Goal: Communication & Community: Answer question/provide support

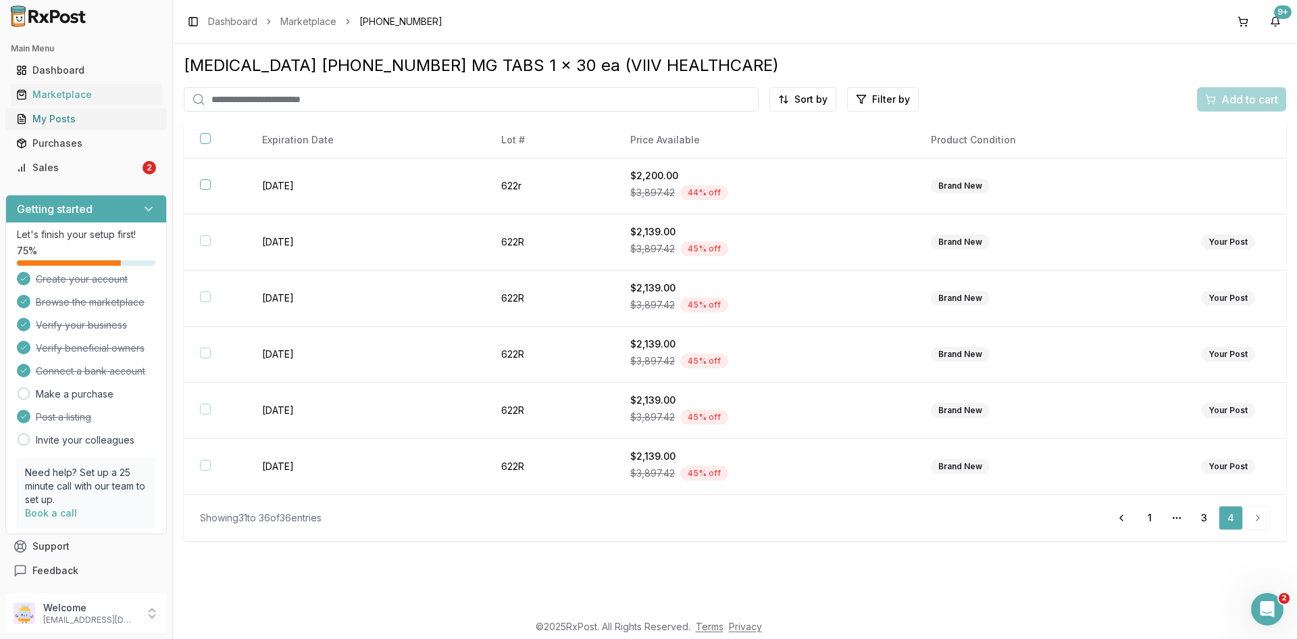
scroll to position [2, 0]
drag, startPoint x: 0, startPoint y: 0, endPoint x: 95, endPoint y: 128, distance: 159.9
click at [95, 128] on link "My Posts" at bounding box center [86, 119] width 151 height 24
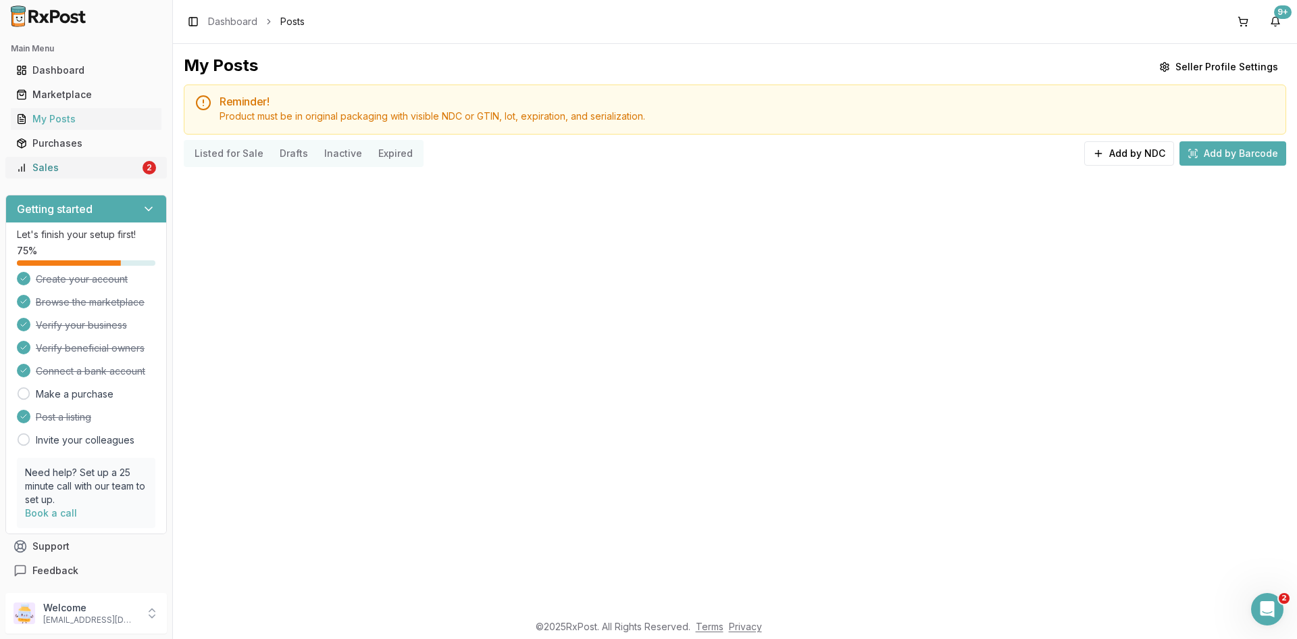
click at [111, 173] on div "Sales" at bounding box center [78, 168] width 124 height 14
click at [127, 169] on div "Sales" at bounding box center [78, 168] width 124 height 14
click at [43, 16] on img at bounding box center [48, 16] width 86 height 22
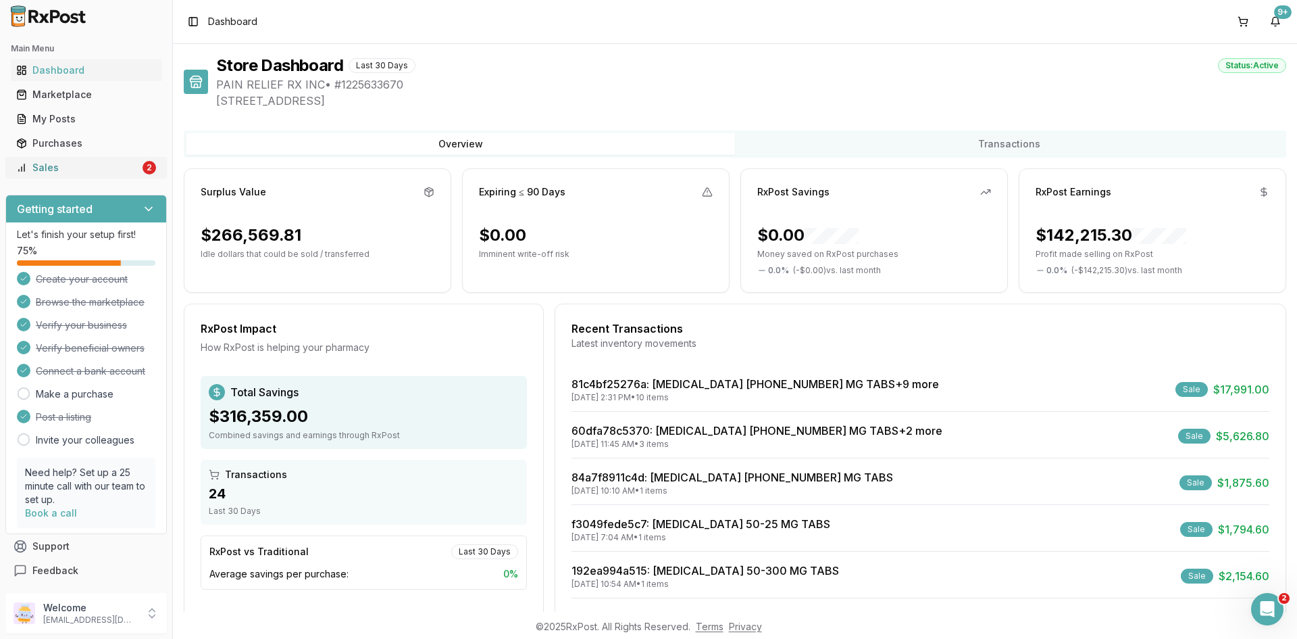
click at [118, 172] on div "Sales" at bounding box center [78, 168] width 124 height 14
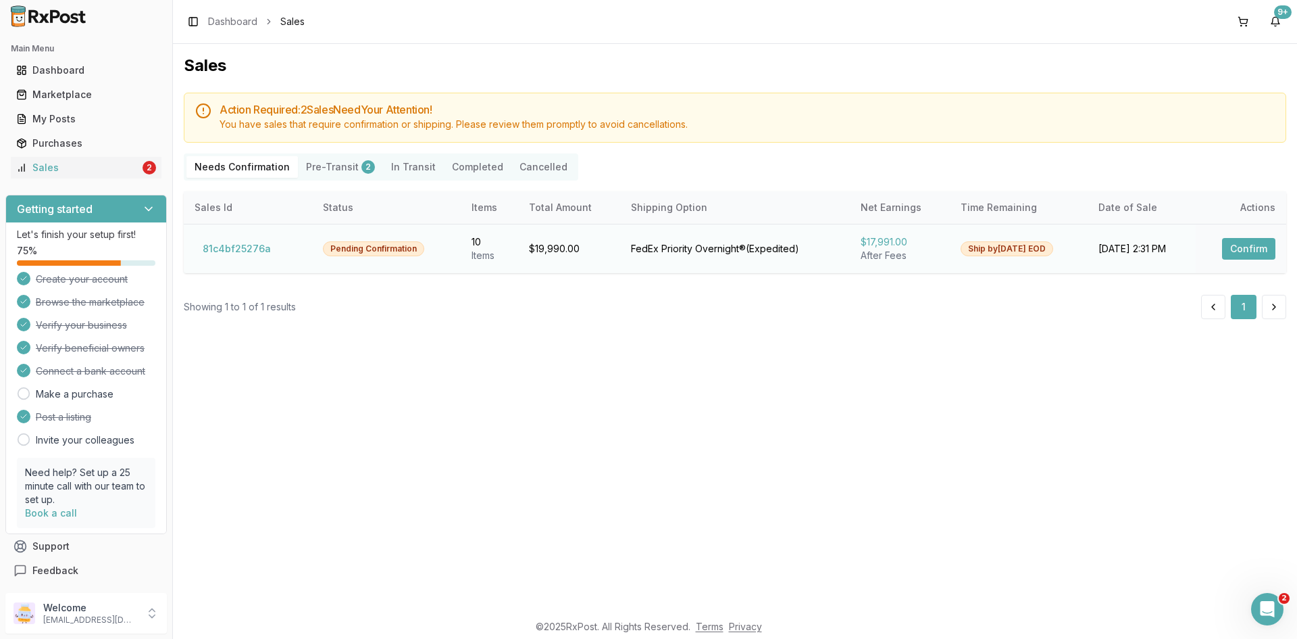
click at [1234, 247] on button "Confirm" at bounding box center [1248, 249] width 53 height 22
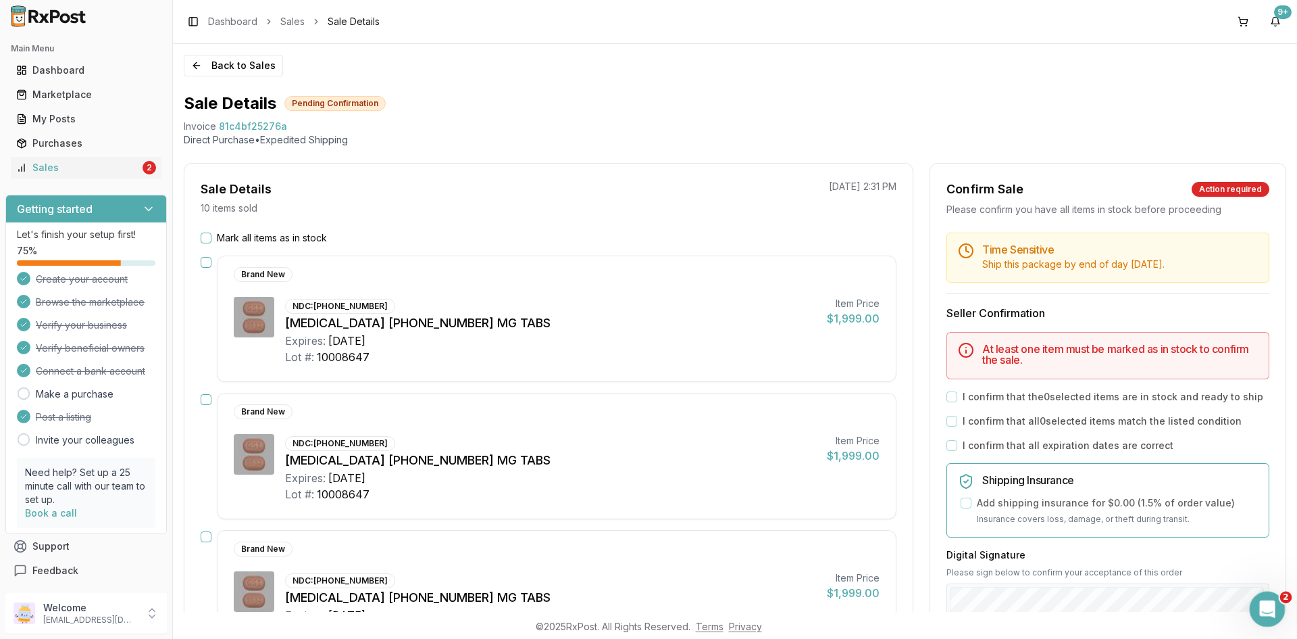
click at [1261, 603] on icon "Open Intercom Messenger" at bounding box center [1266, 607] width 22 height 22
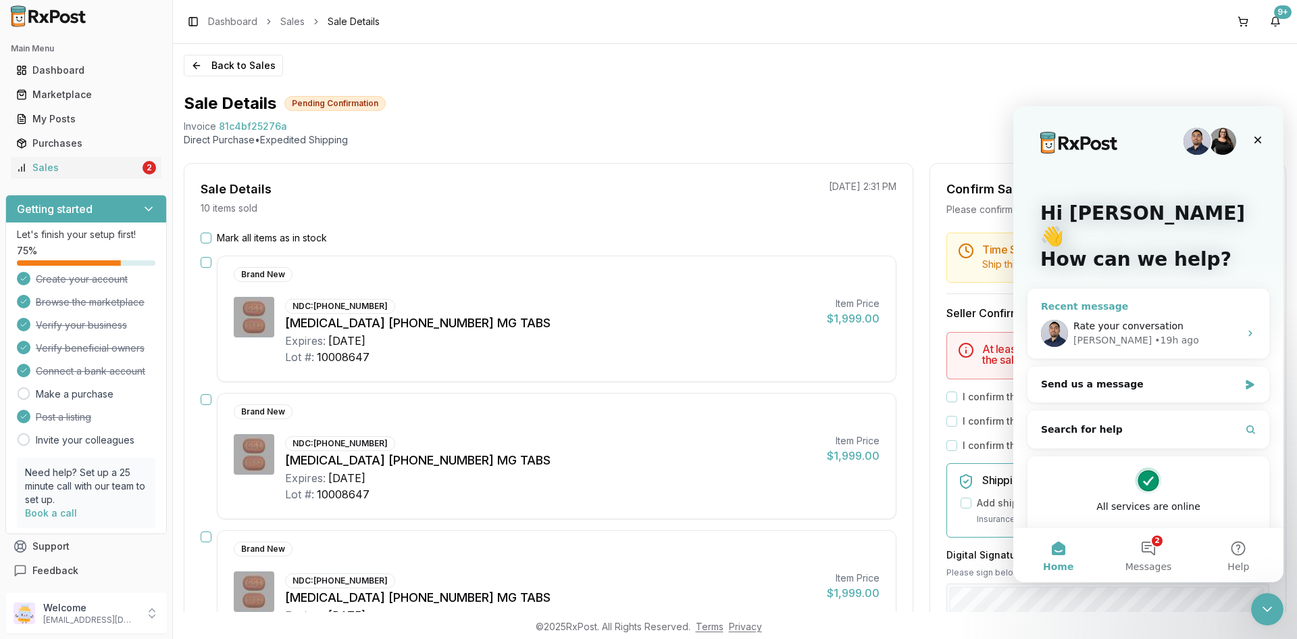
click at [1182, 319] on div "Rate your conversation" at bounding box center [1157, 326] width 166 height 14
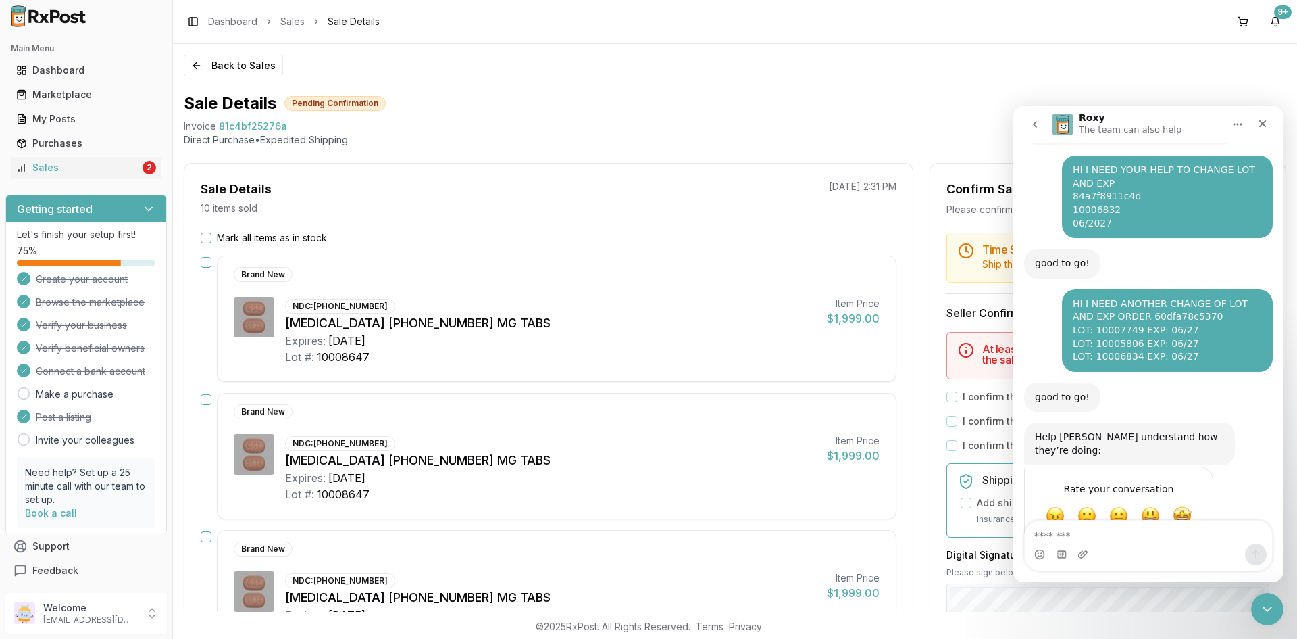
scroll to position [234, 0]
click at [268, 126] on span "81c4bf25276a" at bounding box center [253, 127] width 68 height 14
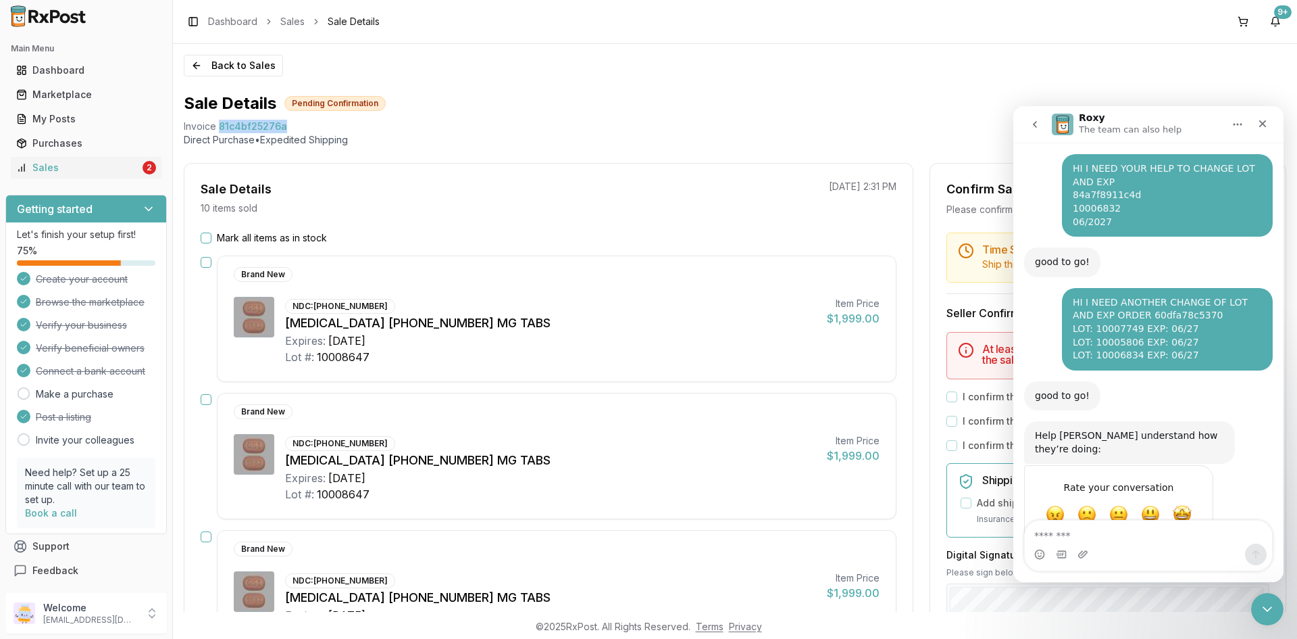
click at [268, 126] on span "81c4bf25276a" at bounding box center [253, 127] width 68 height 14
copy span "81c4bf25276a"
click at [1124, 536] on textarea "Message…" at bounding box center [1148, 531] width 247 height 23
paste textarea "**********"
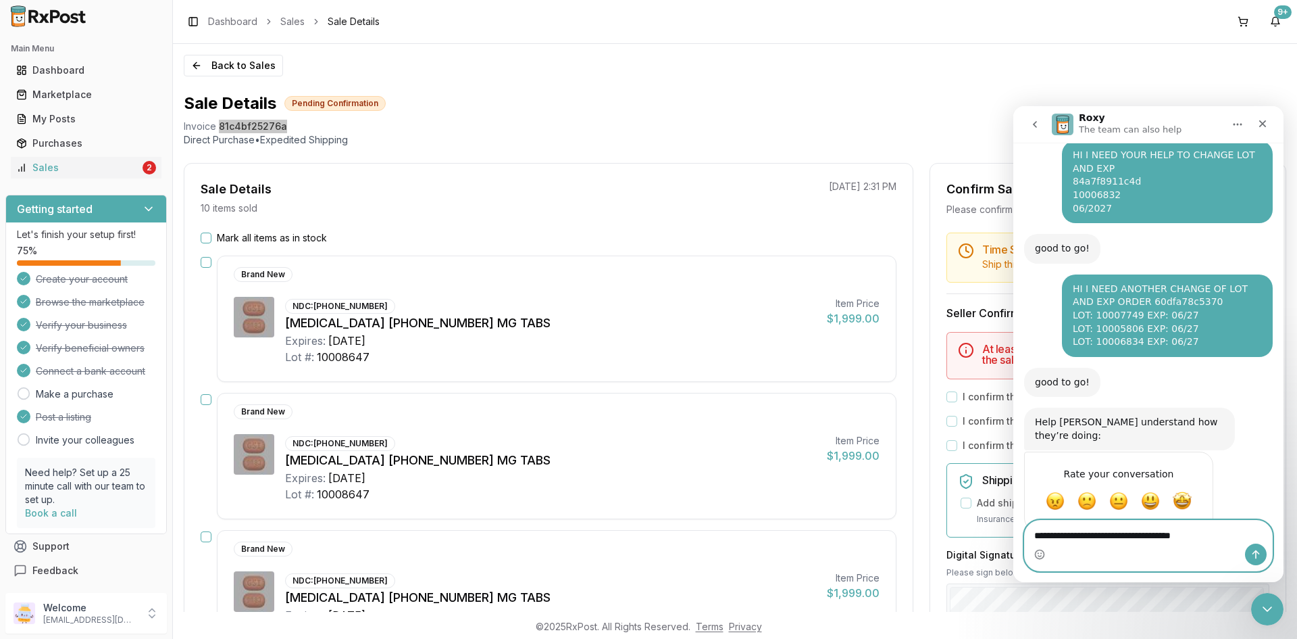
scroll to position [261, 0]
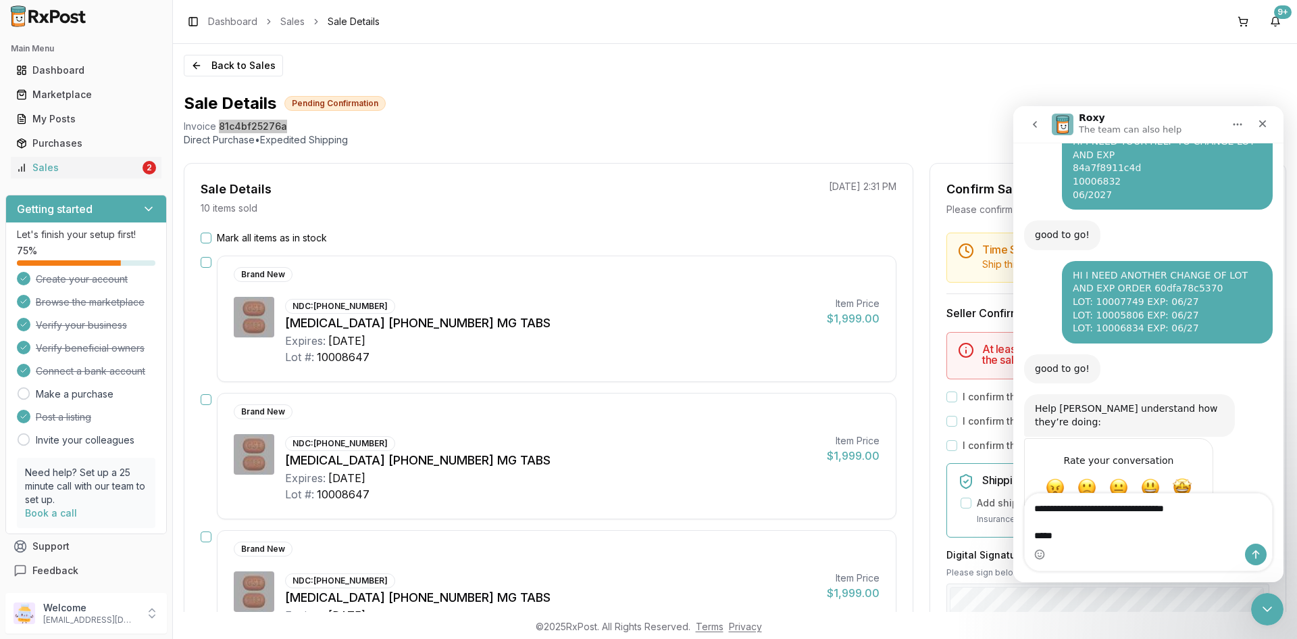
click at [1284, 557] on html "**********" at bounding box center [1149, 344] width 270 height 476
click at [1068, 534] on textarea "**********" at bounding box center [1148, 518] width 247 height 50
click at [1092, 545] on div "Intercom messenger" at bounding box center [1148, 554] width 247 height 22
click at [1091, 534] on textarea "**********" at bounding box center [1148, 518] width 247 height 50
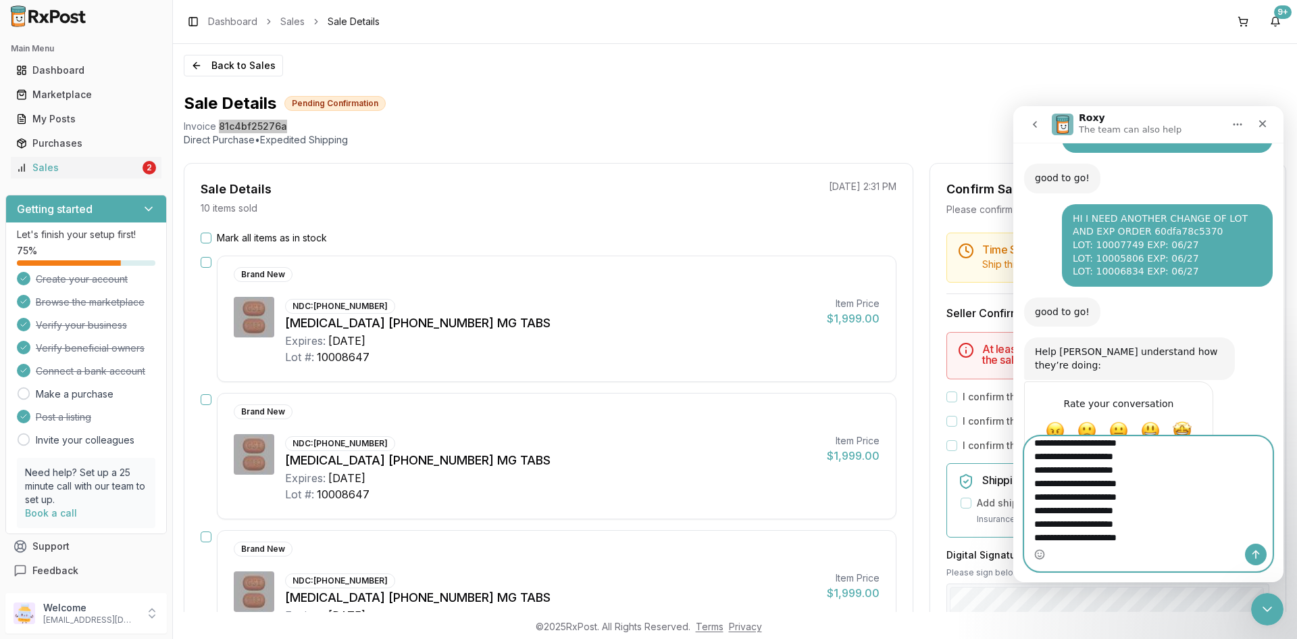
scroll to position [63, 0]
type textarea "**********"
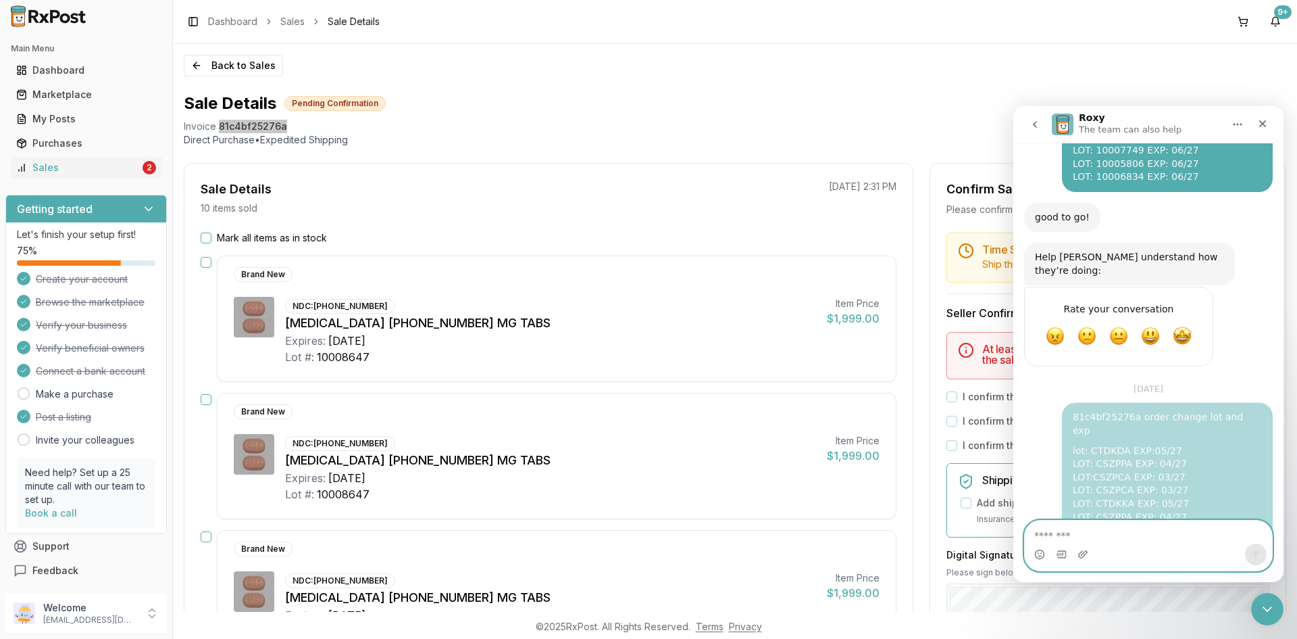
scroll to position [432, 0]
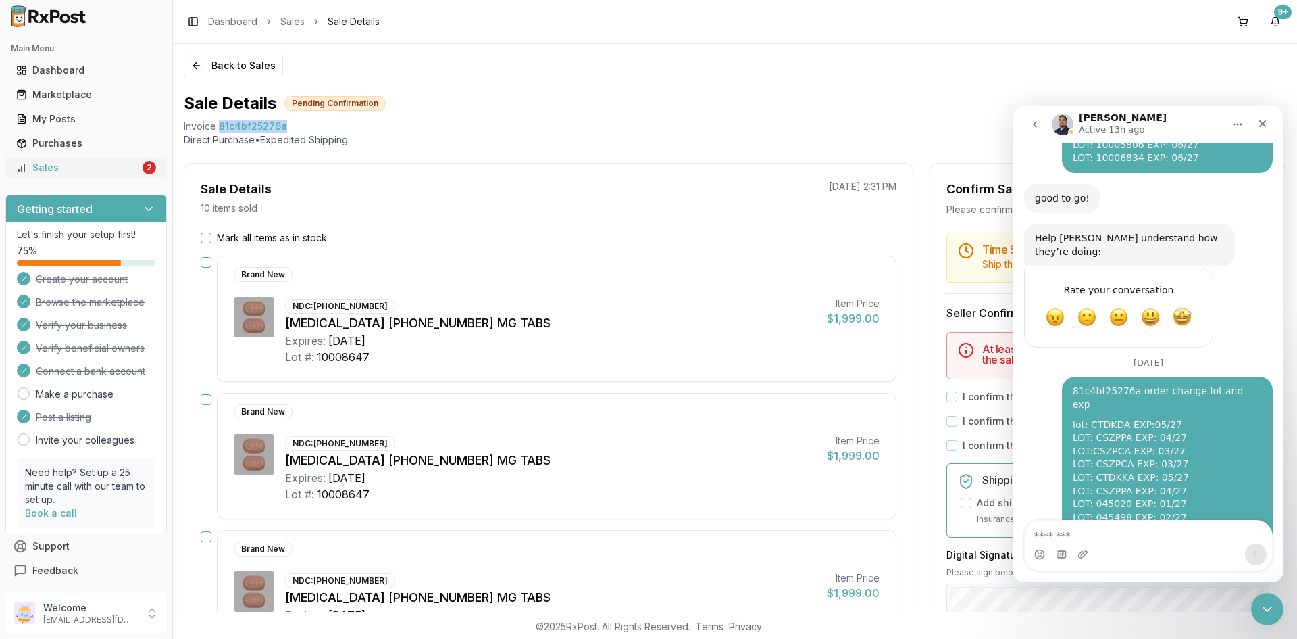
click at [147, 165] on div "2" at bounding box center [150, 168] width 14 height 14
click at [128, 164] on div "Sales" at bounding box center [78, 168] width 124 height 14
click at [125, 141] on div "Purchases" at bounding box center [86, 143] width 140 height 14
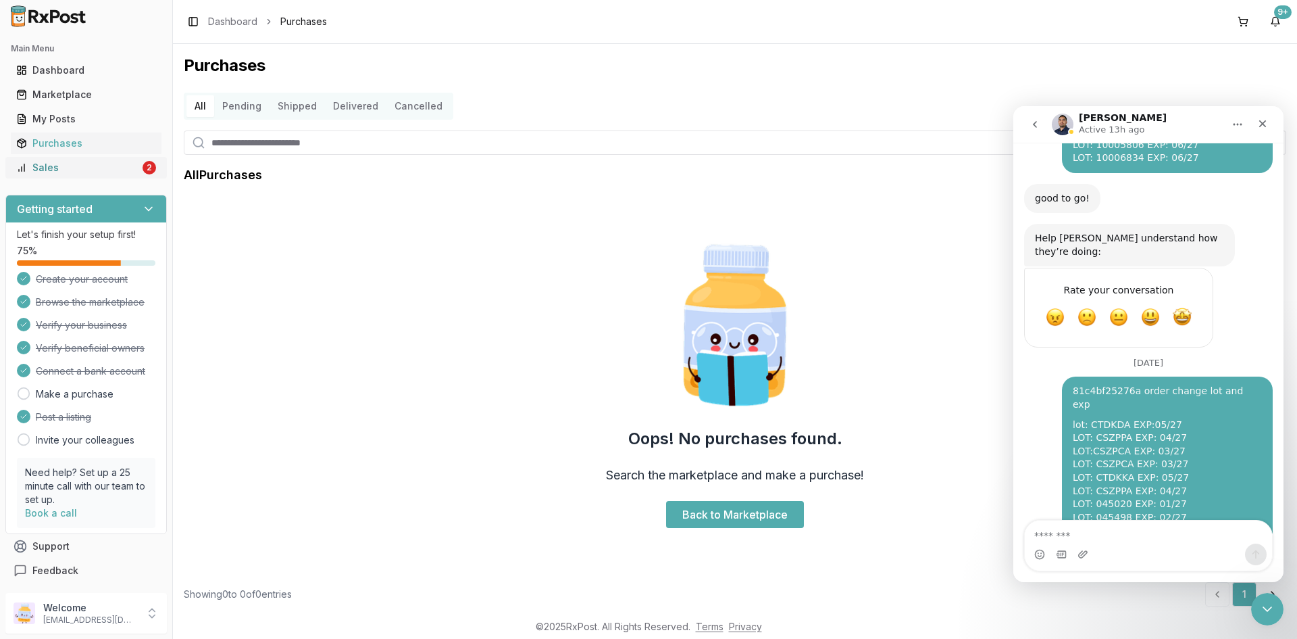
click at [121, 166] on div "Sales" at bounding box center [78, 168] width 124 height 14
click at [1263, 604] on icon "Close Intercom Messenger" at bounding box center [1265, 607] width 16 height 16
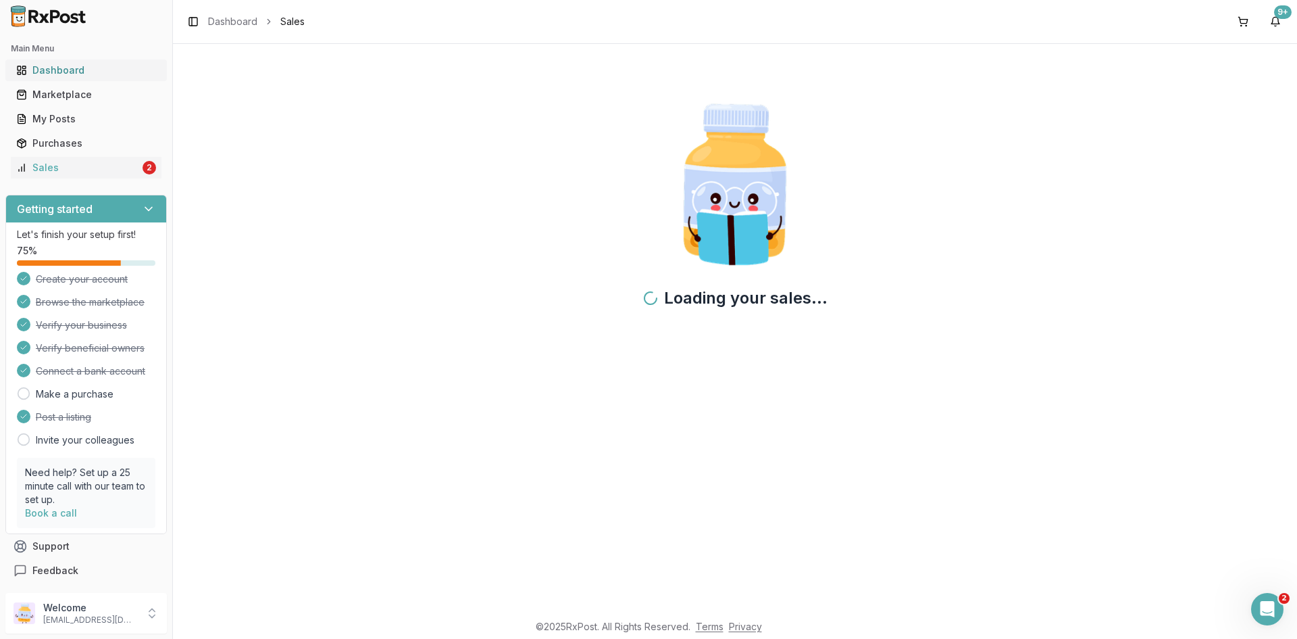
click at [52, 61] on link "Dashboard" at bounding box center [86, 70] width 151 height 24
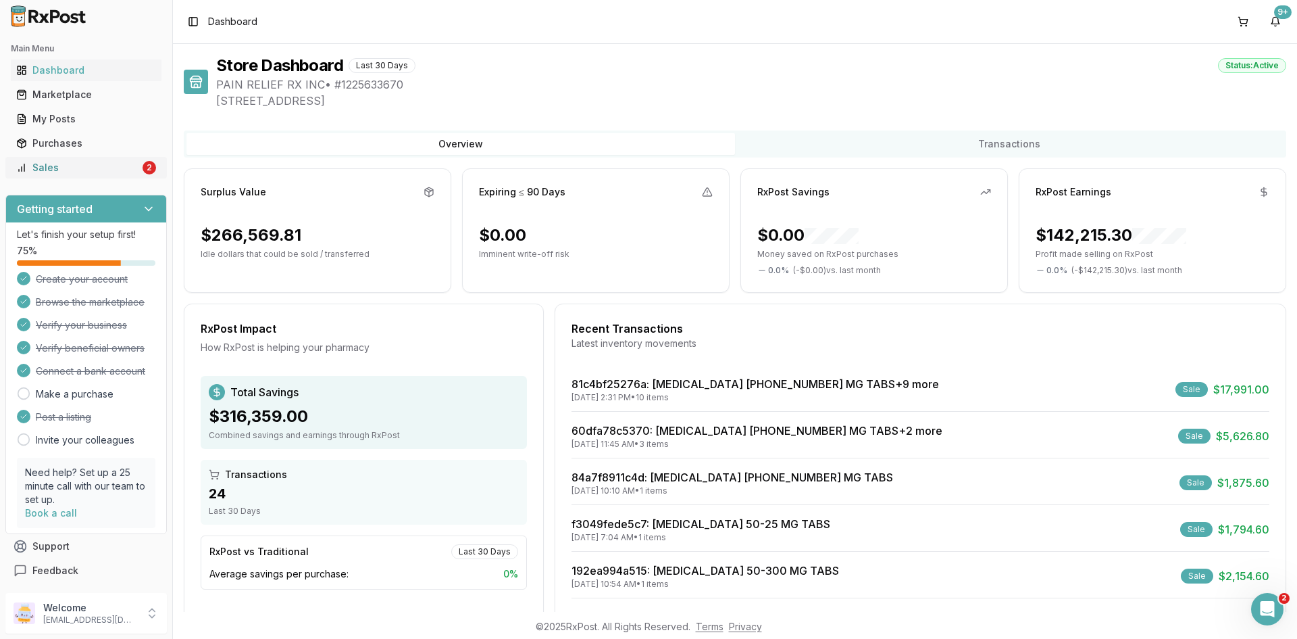
click at [99, 168] on div "Sales" at bounding box center [78, 168] width 124 height 14
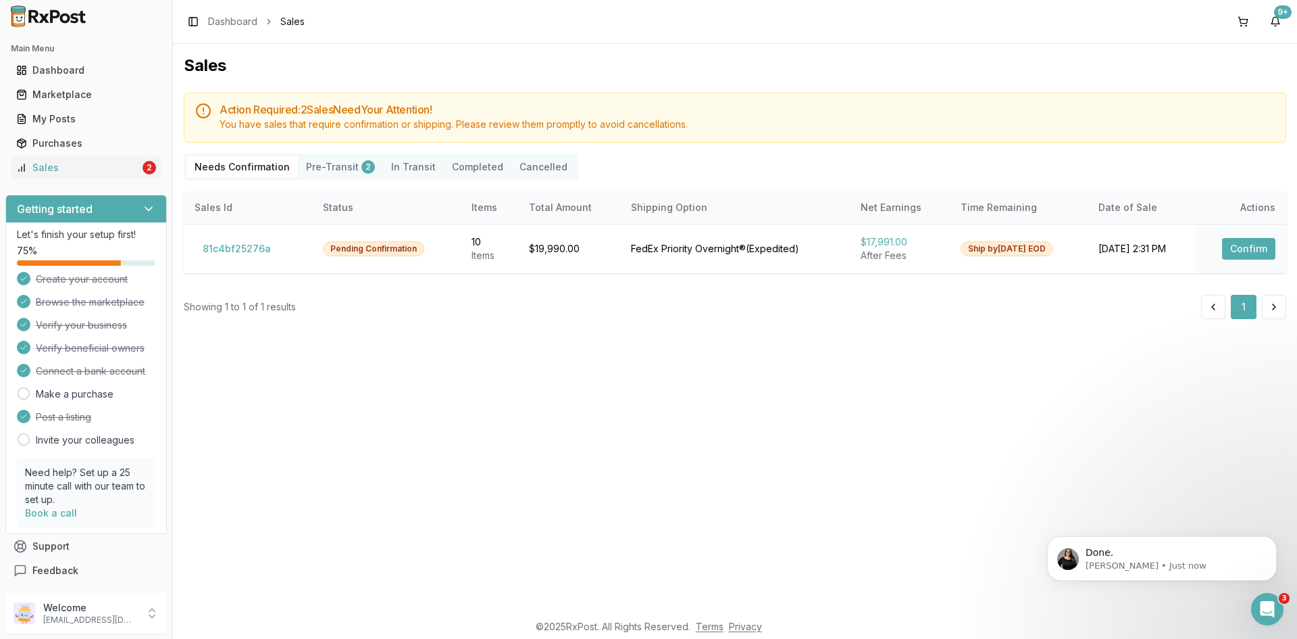
scroll to position [517, 0]
